Goal: Task Accomplishment & Management: Manage account settings

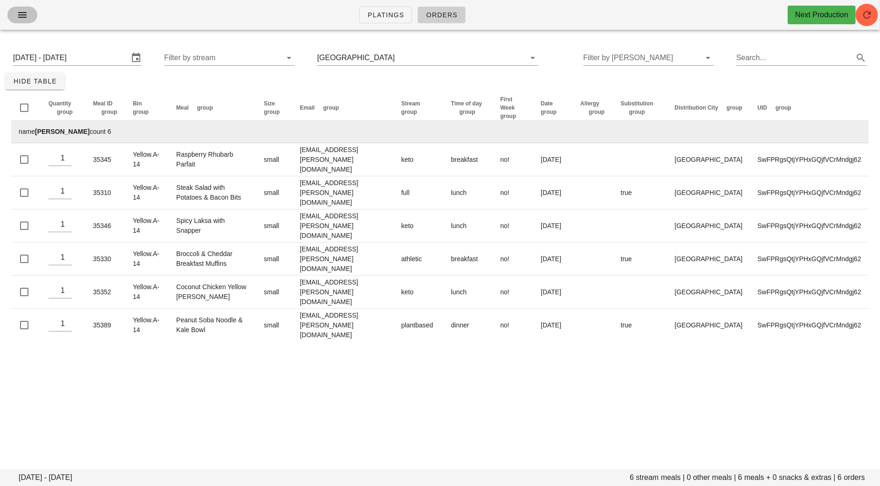
click at [21, 18] on icon "button" at bounding box center [22, 14] width 11 height 11
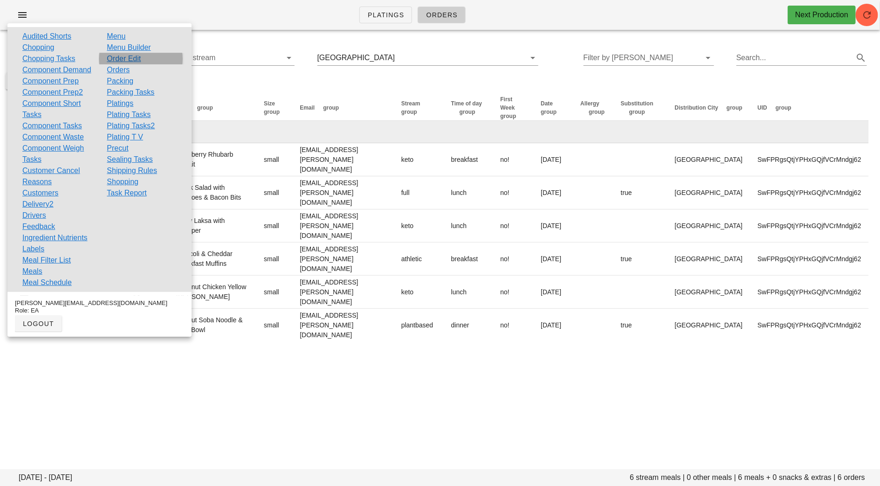
click at [123, 56] on link "Order Edit" at bounding box center [124, 58] width 34 height 11
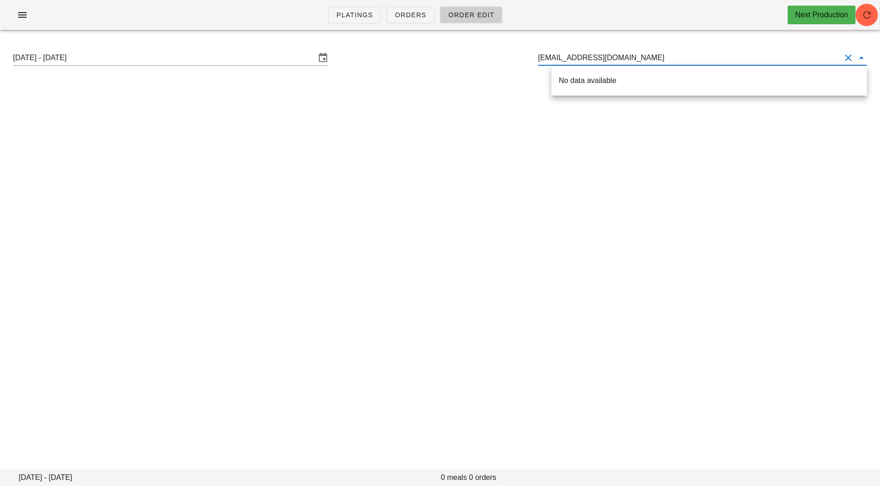
click at [548, 61] on input "[EMAIL_ADDRESS][DOMAIN_NAME]" at bounding box center [690, 57] width 303 height 15
click at [571, 83] on div "[PERSON_NAME] ( [EMAIL_ADDRESS][DOMAIN_NAME] )" at bounding box center [706, 80] width 308 height 9
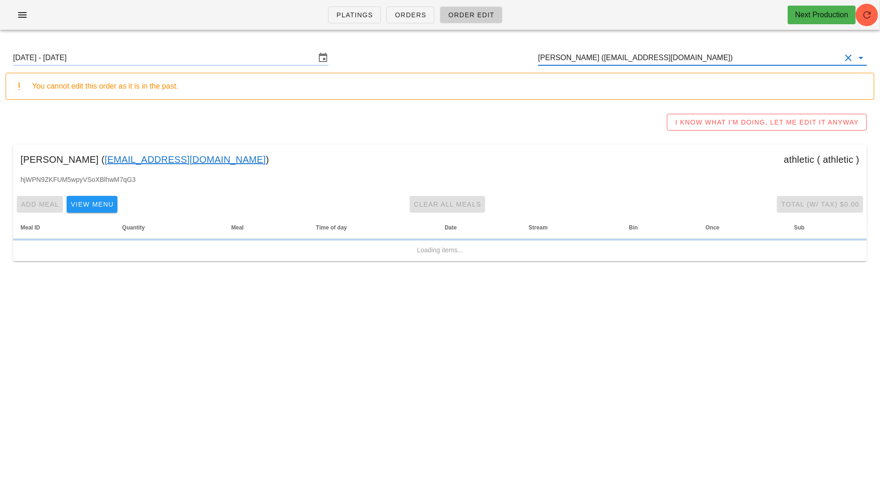
type input "[PERSON_NAME] ([EMAIL_ADDRESS][DOMAIN_NAME])"
click at [157, 158] on link "[EMAIL_ADDRESS][DOMAIN_NAME]" at bounding box center [184, 159] width 161 height 15
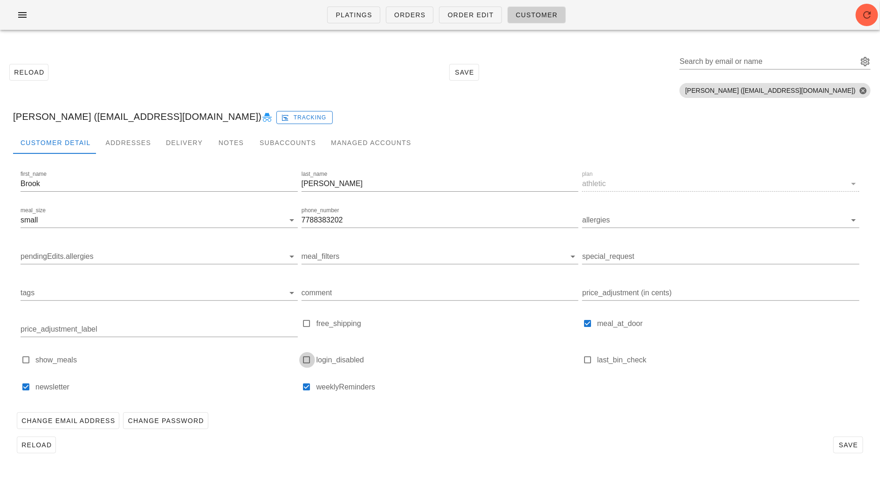
click at [305, 358] on div at bounding box center [307, 359] width 13 height 13
checkbox input "true"
click at [845, 448] on span "Save" at bounding box center [848, 444] width 21 height 7
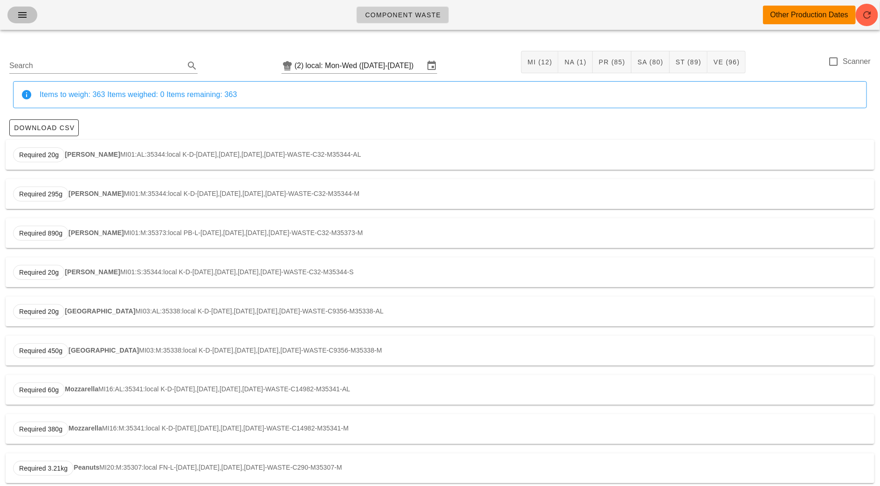
click at [14, 17] on button "button" at bounding box center [22, 15] width 30 height 17
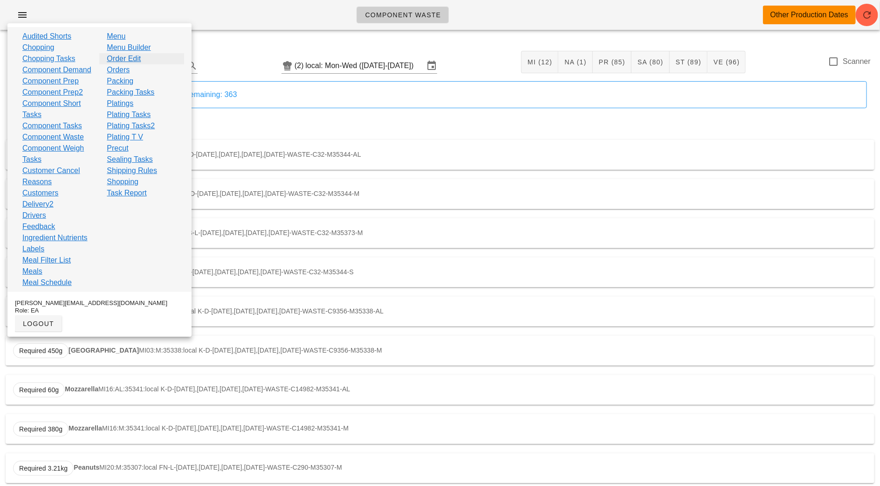
click at [123, 60] on link "Order Edit" at bounding box center [124, 58] width 34 height 11
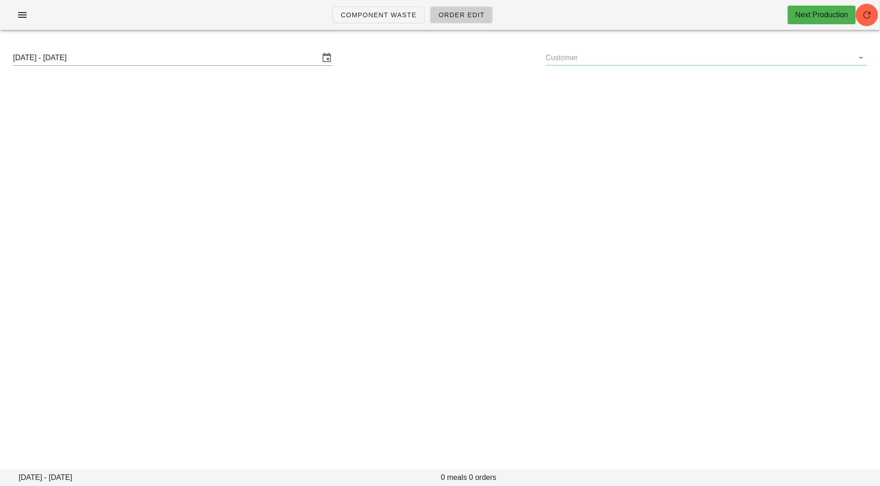
click at [623, 64] on input "Customer" at bounding box center [699, 57] width 306 height 15
click at [598, 52] on input "Customer" at bounding box center [699, 57] width 306 height 15
paste input "brook@logiforms.com brook@logiforms.com"
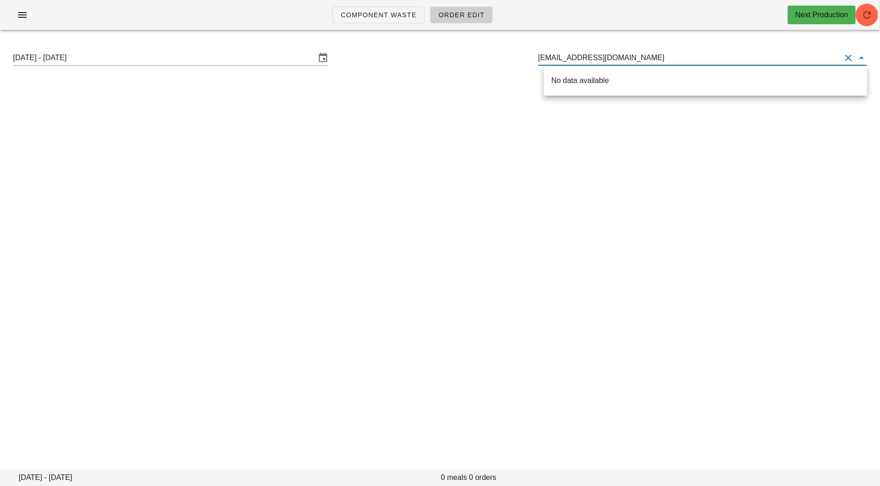
type input "brook@logiforms.c"
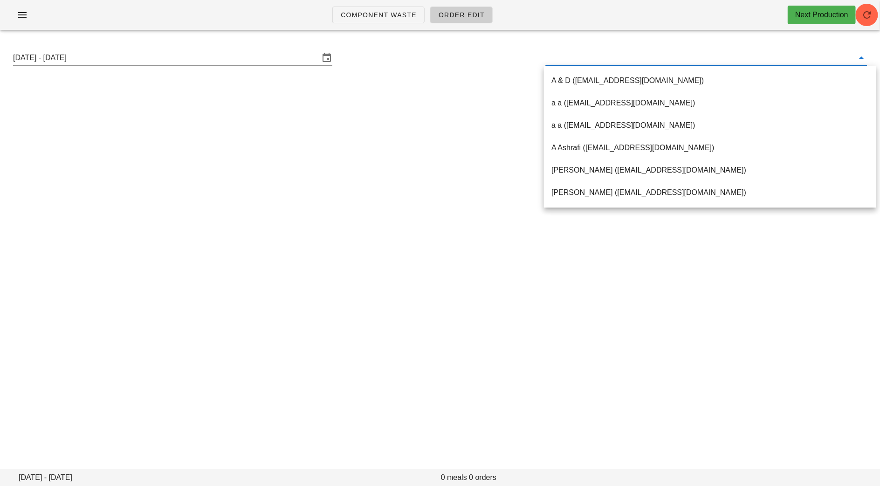
paste input "[EMAIL_ADDRESS][DOMAIN_NAME]"
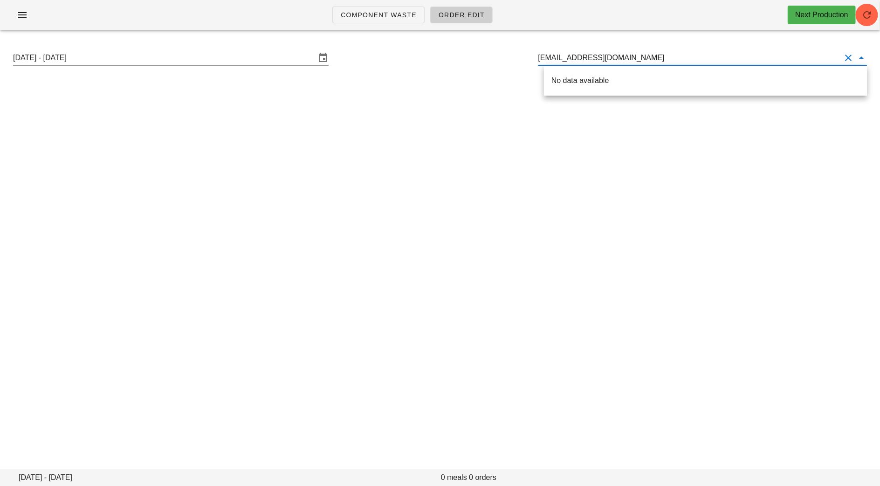
click at [547, 60] on input "brook@logiforms.co" at bounding box center [690, 57] width 303 height 15
click at [559, 85] on div "Brook Davies ( brook@logiforms.co m)" at bounding box center [706, 80] width 308 height 20
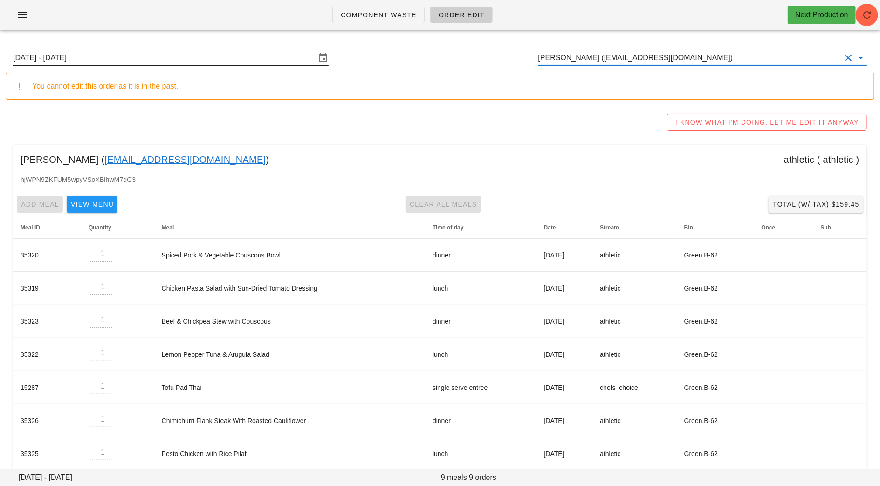
type input "[PERSON_NAME] ([EMAIL_ADDRESS][DOMAIN_NAME])"
click at [136, 54] on input "[DATE] - [DATE]" at bounding box center [164, 57] width 303 height 15
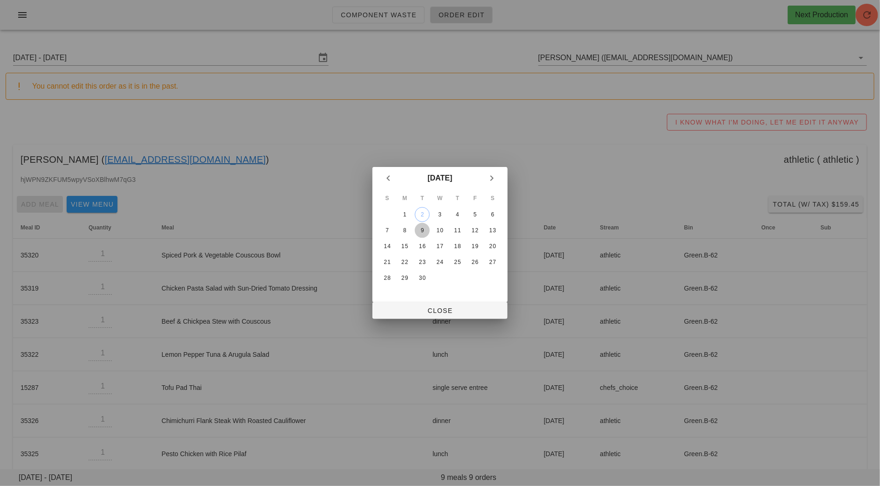
click at [415, 230] on div "9" at bounding box center [422, 230] width 15 height 7
click at [437, 317] on button "Close" at bounding box center [440, 310] width 135 height 17
type input "Sunday September 7 - Saturday September 13"
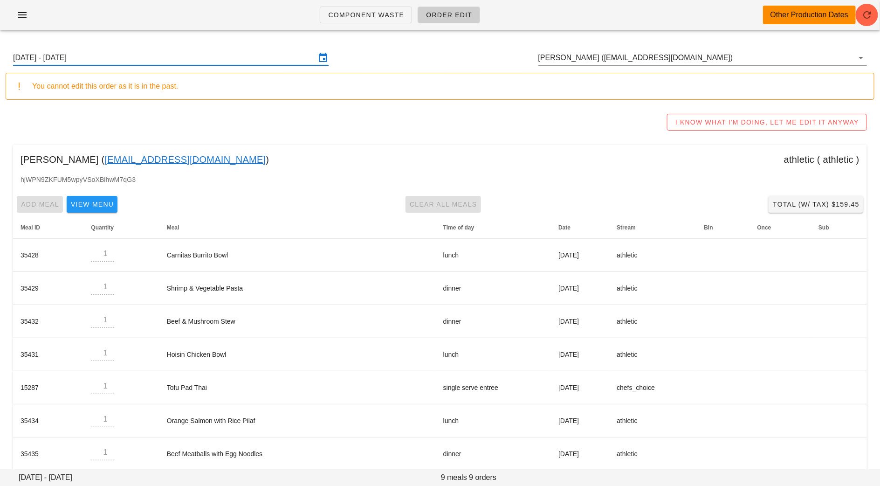
click at [444, 201] on div "Add Meal View Menu Clear All Meals Total (w/ Tax) $159.45" at bounding box center [440, 204] width 854 height 24
click at [700, 132] on div "I KNOW WHAT I'M DOING, LET ME EDIT IT ANYWAY" at bounding box center [440, 122] width 869 height 30
click at [697, 110] on div "I KNOW WHAT I'M DOING, LET ME EDIT IT ANYWAY" at bounding box center [440, 122] width 869 height 30
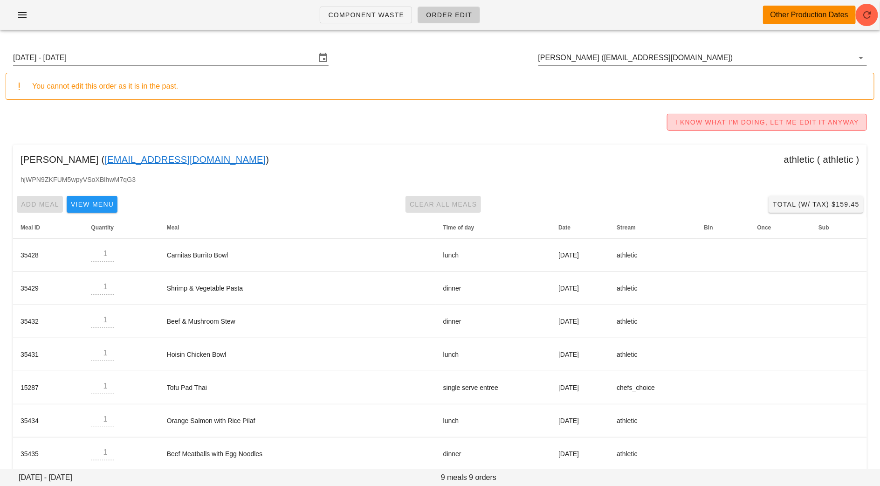
drag, startPoint x: 693, startPoint y: 124, endPoint x: 662, endPoint y: 129, distance: 30.7
click at [693, 124] on span "I KNOW WHAT I'M DOING, LET ME EDIT IT ANYWAY" at bounding box center [767, 121] width 184 height 7
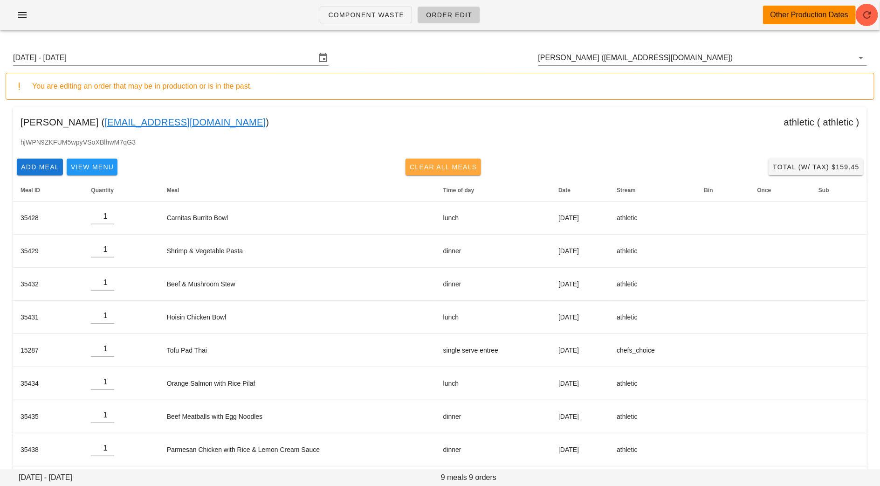
click at [471, 161] on button "Clear All Meals" at bounding box center [444, 167] width 76 height 17
type input "0"
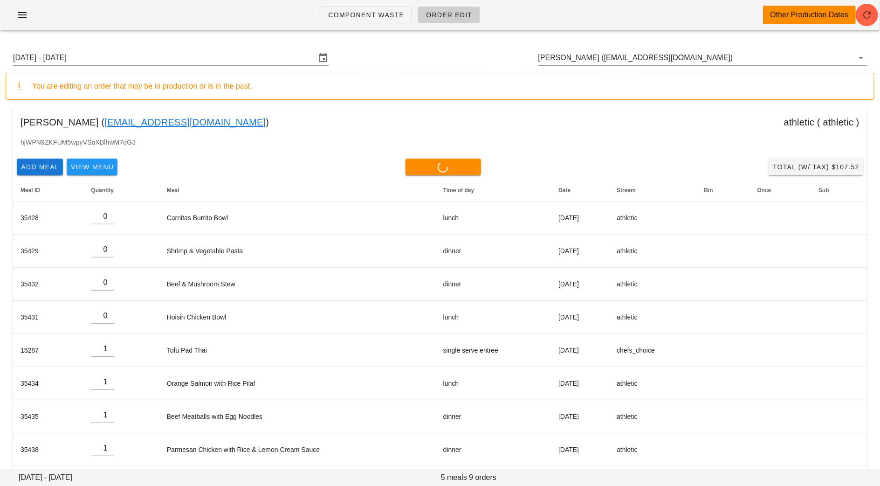
type input "0"
